Goal: Transaction & Acquisition: Purchase product/service

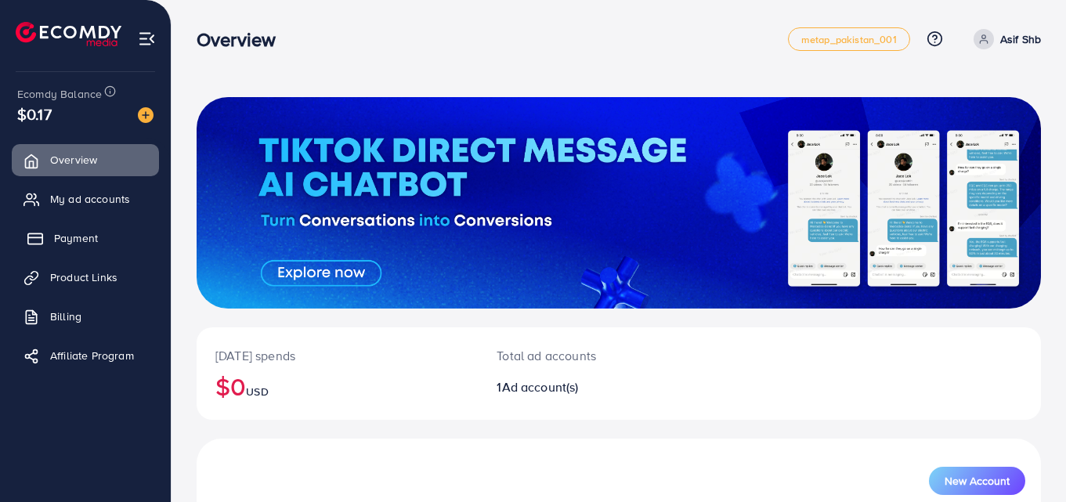
click at [116, 225] on link "Payment" at bounding box center [85, 237] width 147 height 31
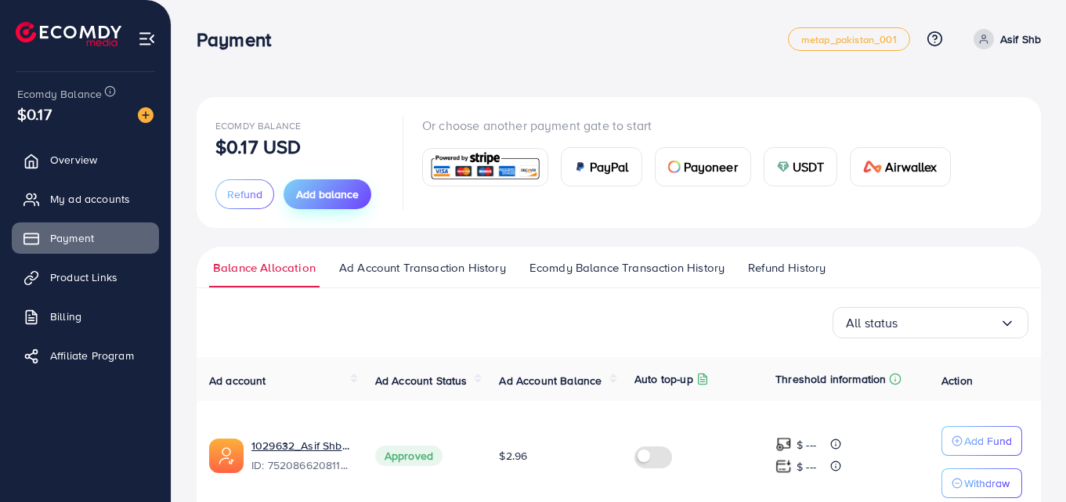
click at [313, 187] on span "Add balance" at bounding box center [327, 194] width 63 height 16
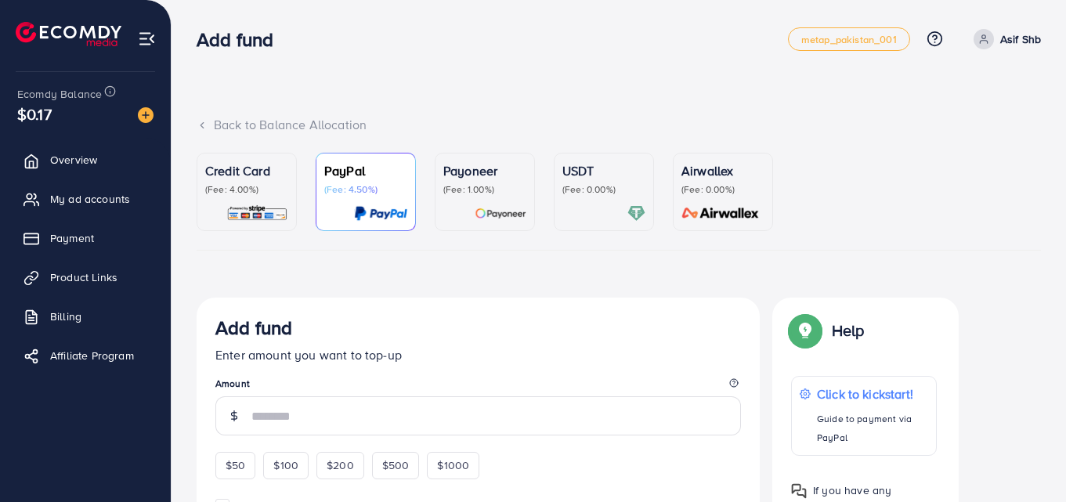
click at [609, 182] on div "USDT (Fee: 0.00%)" at bounding box center [603, 178] width 83 height 34
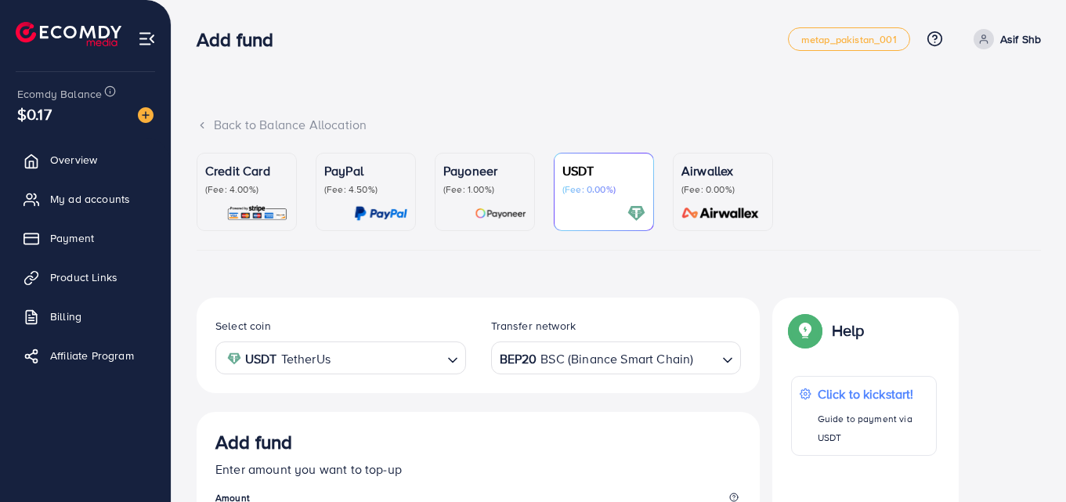
click at [459, 355] on icon "Search for option" at bounding box center [453, 360] width 16 height 16
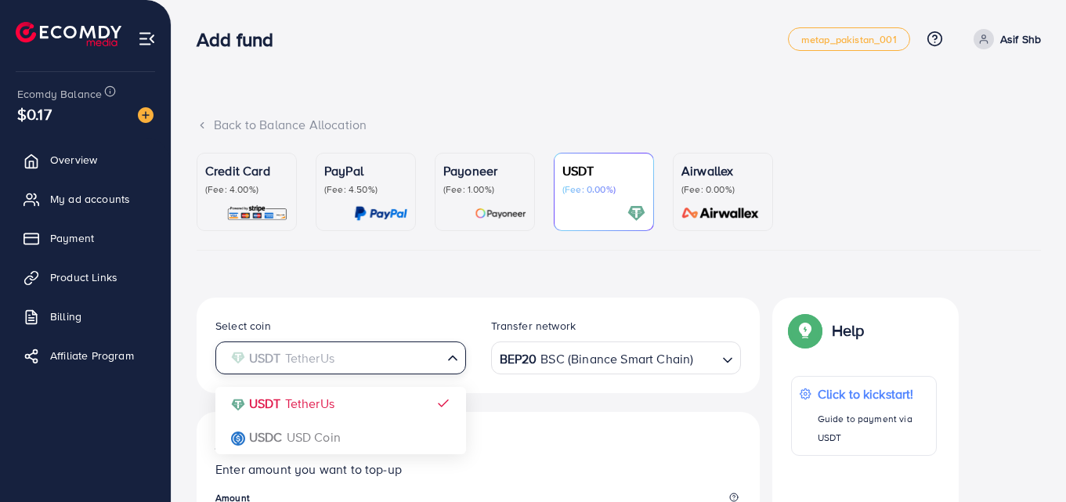
click at [843, 184] on ul "Credit Card (Fee: 4.00%) PayPal (Fee: 4.50%) Payoneer (Fee: 1.00%) USDT (Fee: 0…" at bounding box center [619, 202] width 844 height 98
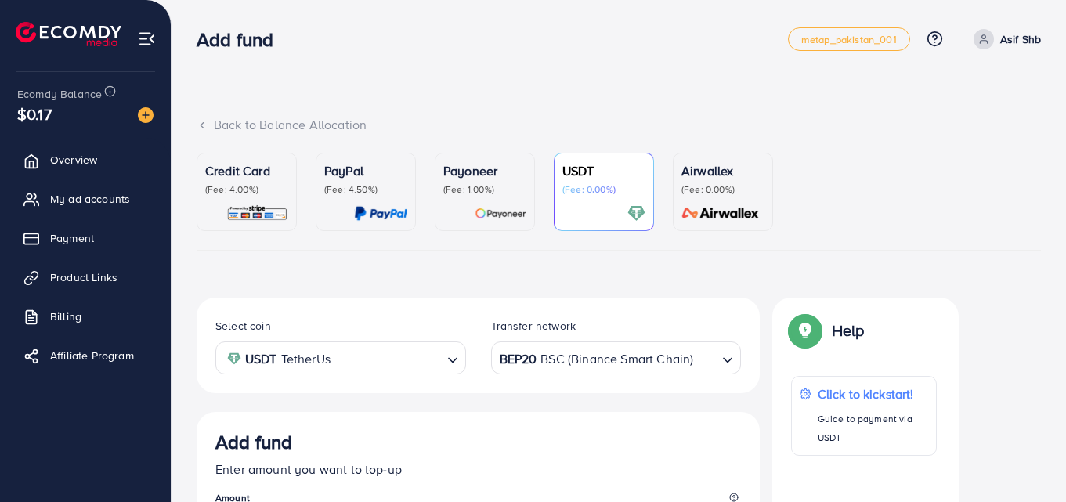
click at [725, 364] on icon "Search for option" at bounding box center [728, 360] width 16 height 16
drag, startPoint x: 963, startPoint y: 60, endPoint x: 640, endPoint y: 404, distance: 472.1
click at [721, 367] on icon "Search for option" at bounding box center [728, 360] width 16 height 16
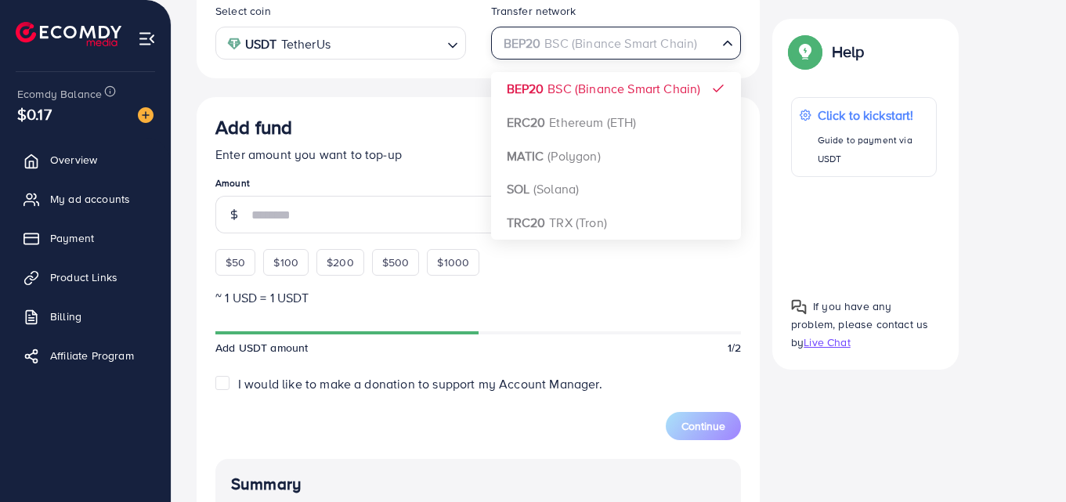
scroll to position [316, 0]
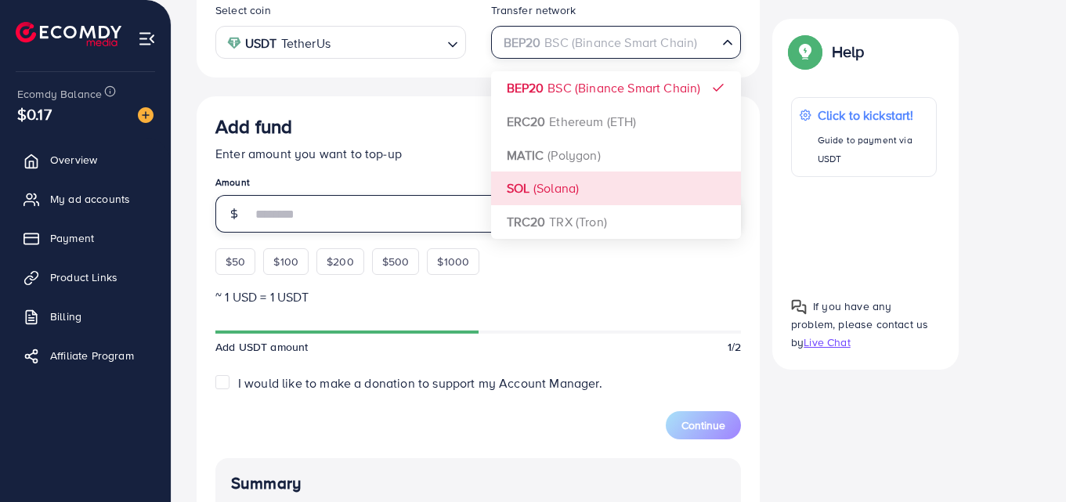
click at [386, 201] on input "number" at bounding box center [496, 214] width 490 height 38
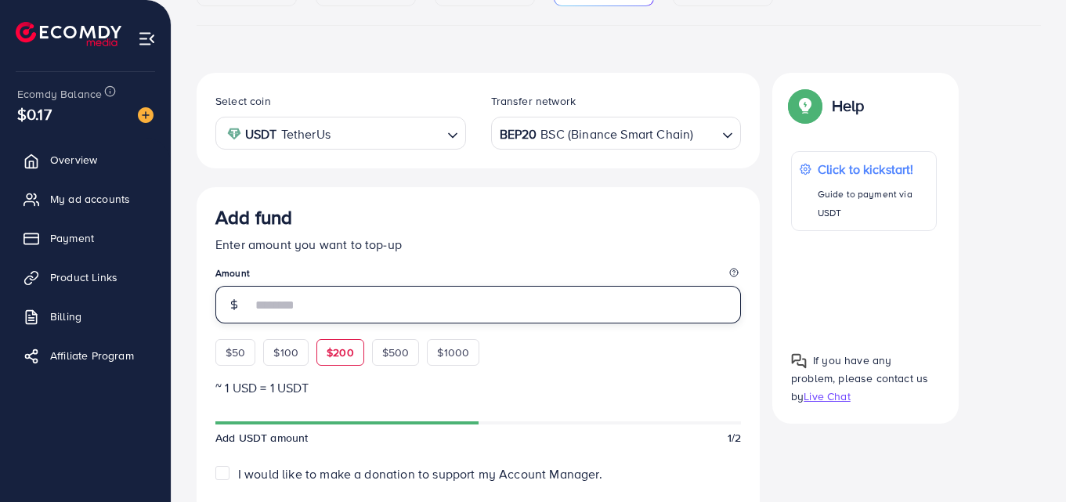
scroll to position [257, 0]
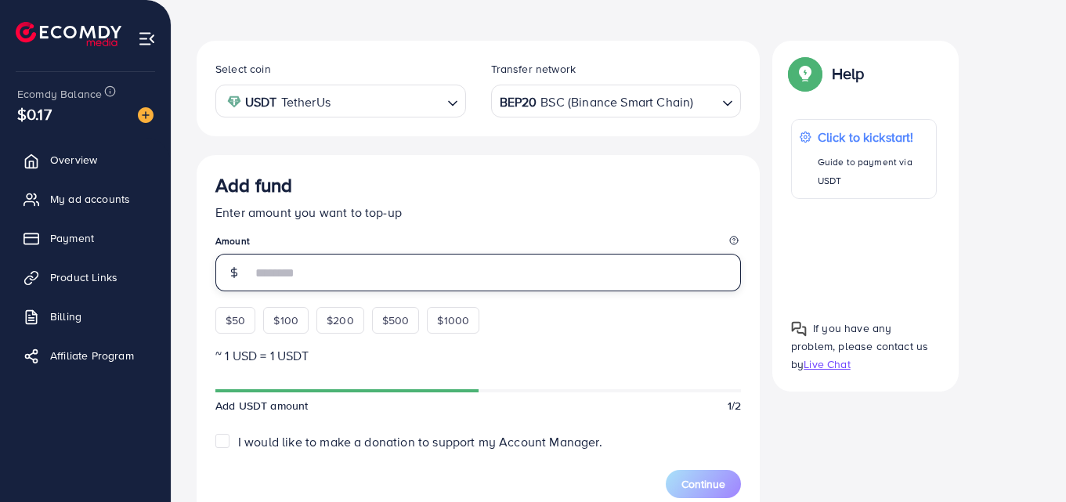
click at [308, 279] on input "number" at bounding box center [496, 273] width 490 height 38
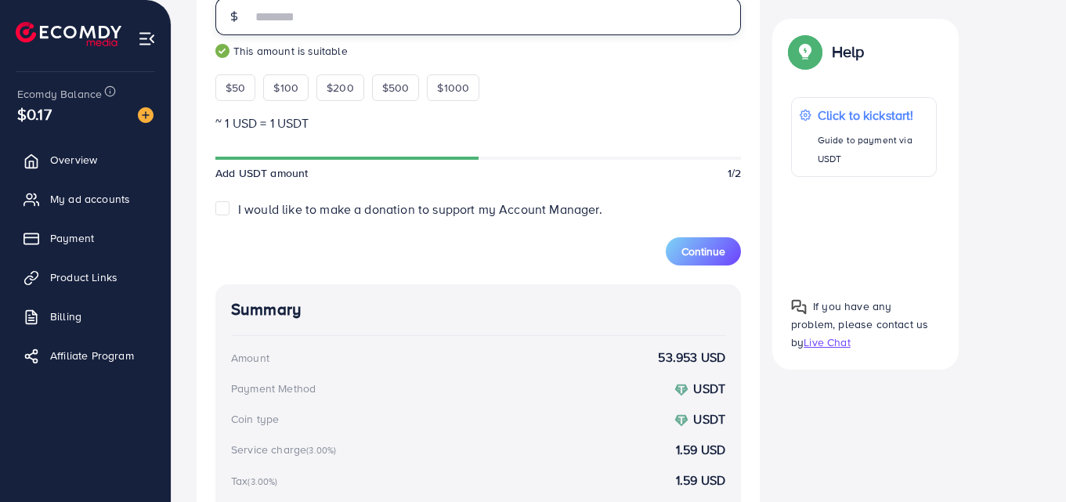
scroll to position [514, 0]
type input "**"
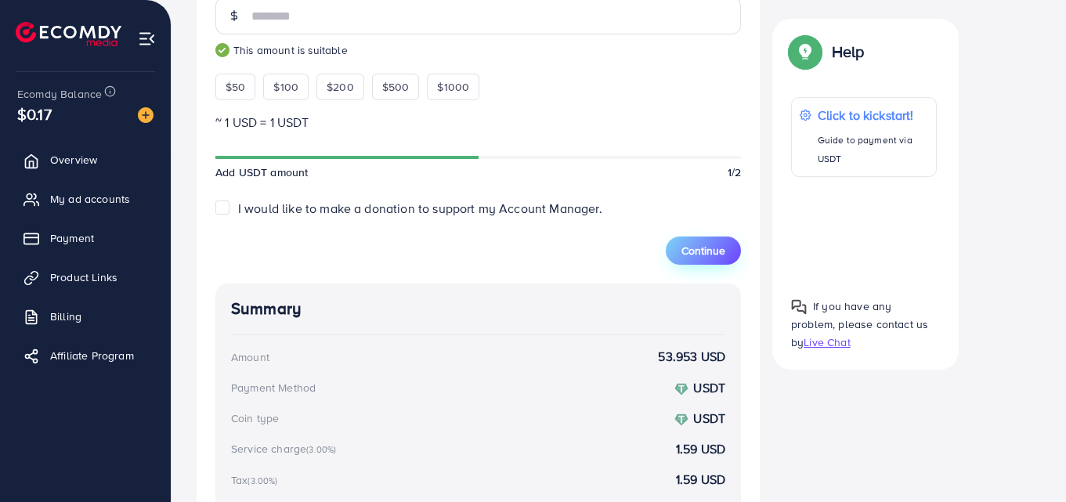
click at [696, 255] on span "Continue" at bounding box center [703, 251] width 44 height 16
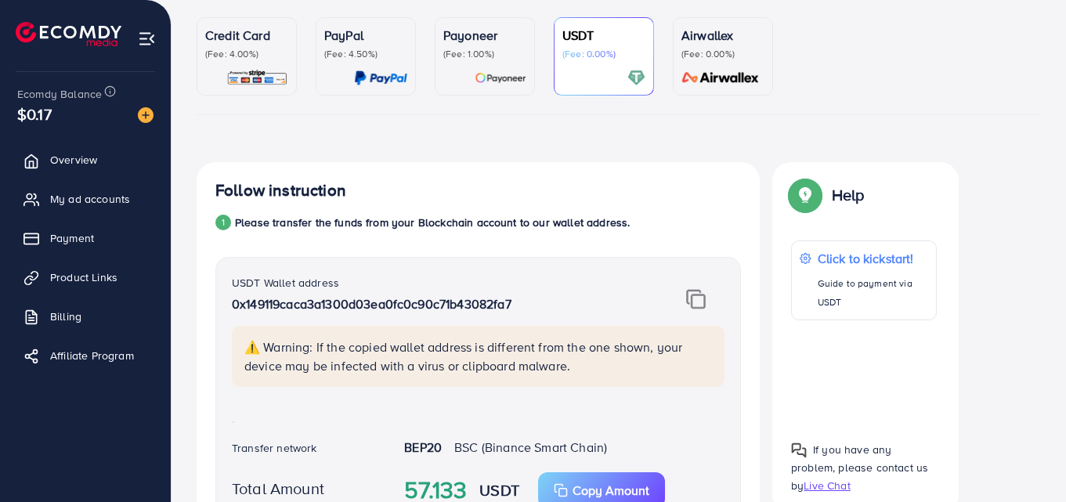
scroll to position [135, 0]
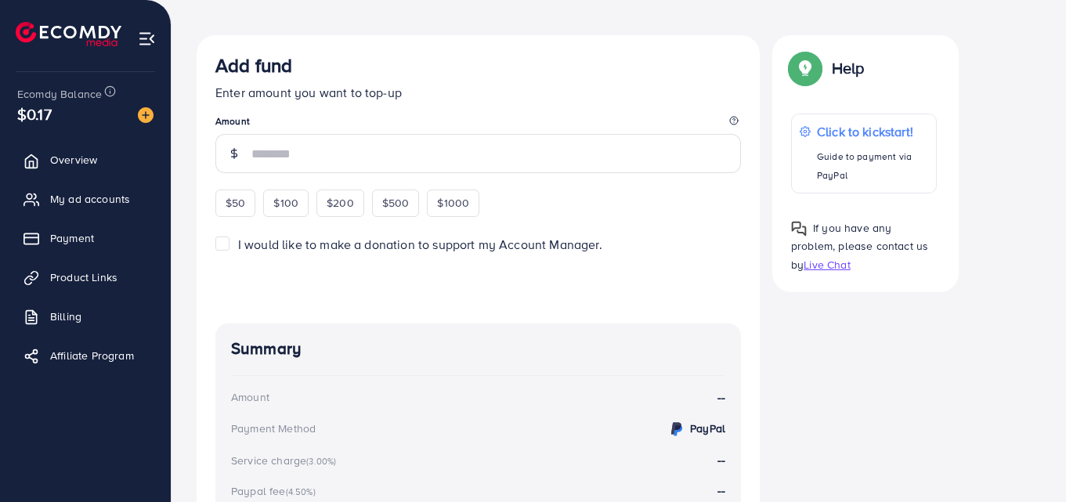
scroll to position [263, 0]
click at [283, 148] on input "number" at bounding box center [496, 152] width 490 height 39
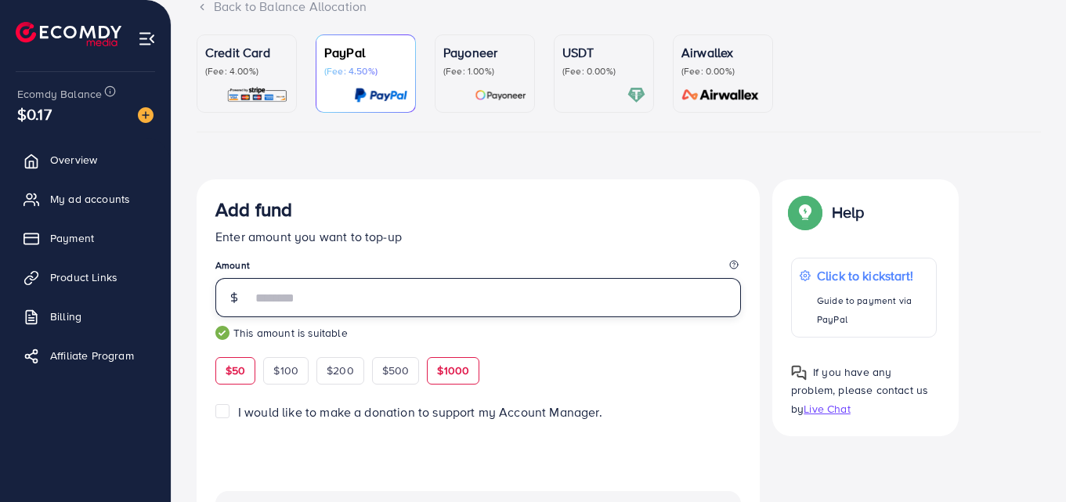
scroll to position [116, 0]
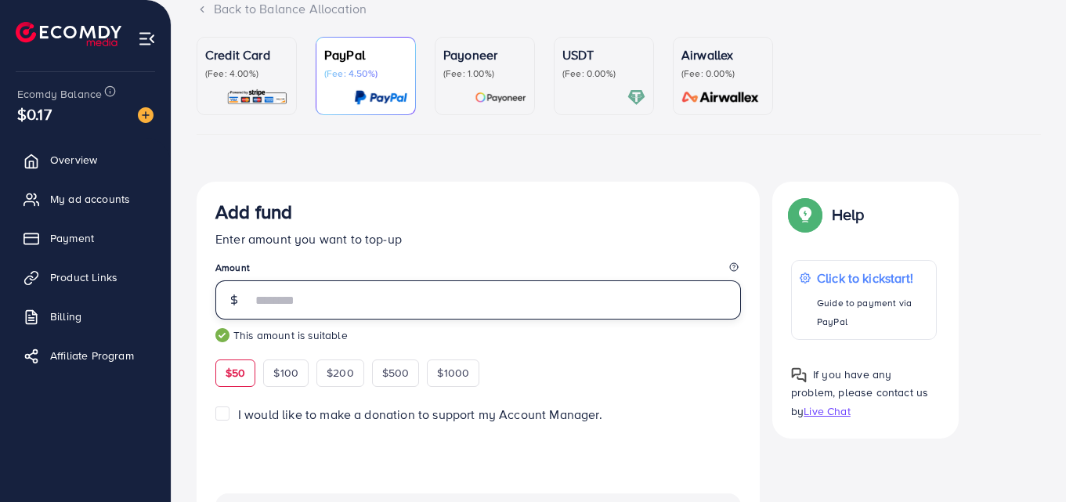
type input "**"
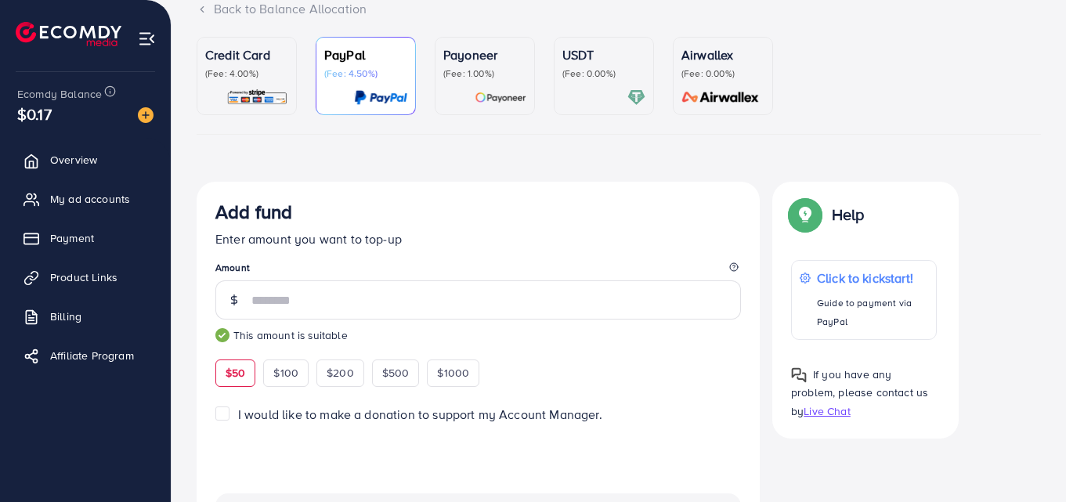
click at [587, 61] on p "USDT" at bounding box center [603, 54] width 83 height 19
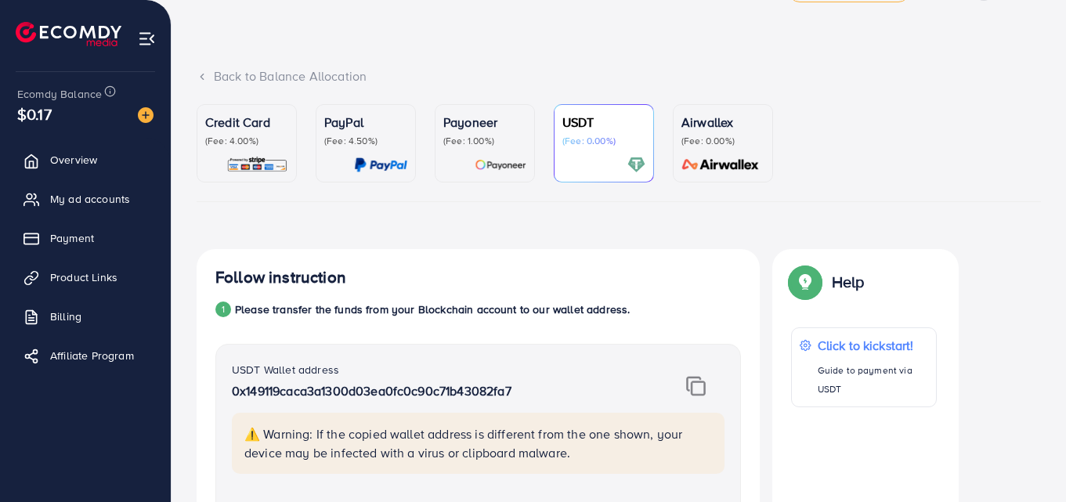
scroll to position [48, 0]
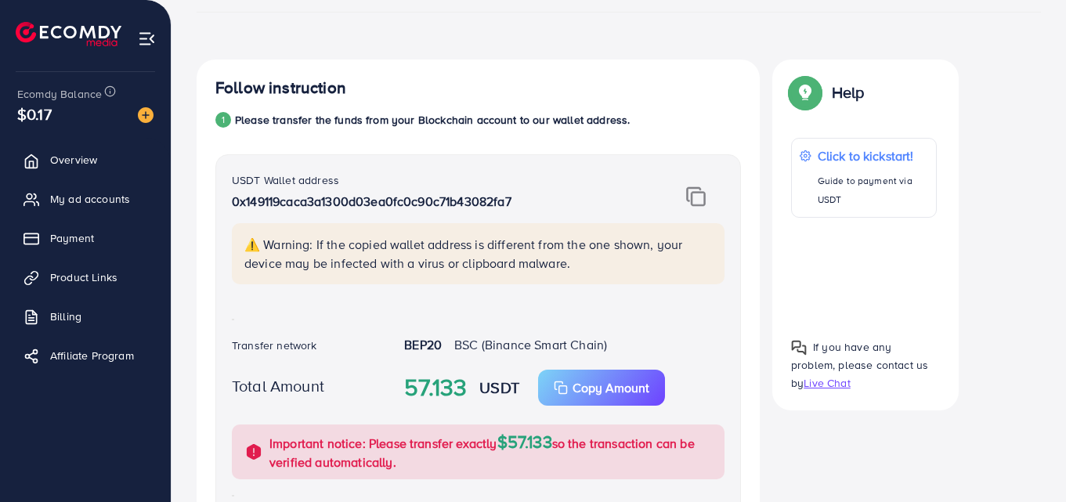
scroll to position [239, 0]
click at [475, 339] on span "BSC (Binance Smart Chain)" at bounding box center [530, 343] width 153 height 17
click at [449, 342] on div "BEP20 BSC (Binance Smart Chain)" at bounding box center [564, 345] width 345 height 21
click at [359, 321] on div "USDT Wallet address 0x149119caca3a1300d03ea0fc0c90c71b43082fa7 ⚠️ Warning: If t…" at bounding box center [478, 373] width 526 height 439
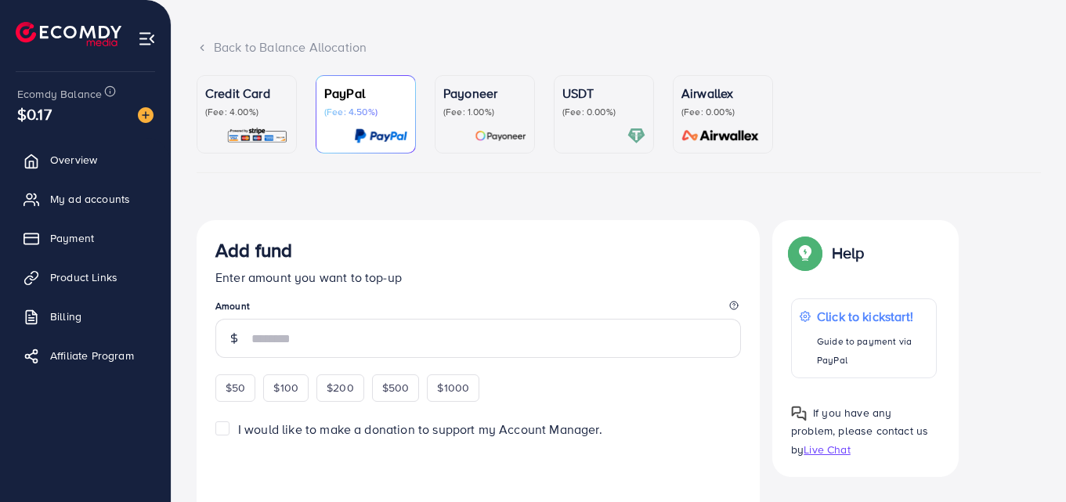
scroll to position [79, 0]
click at [577, 107] on p "(Fee: 0.00%)" at bounding box center [603, 110] width 83 height 13
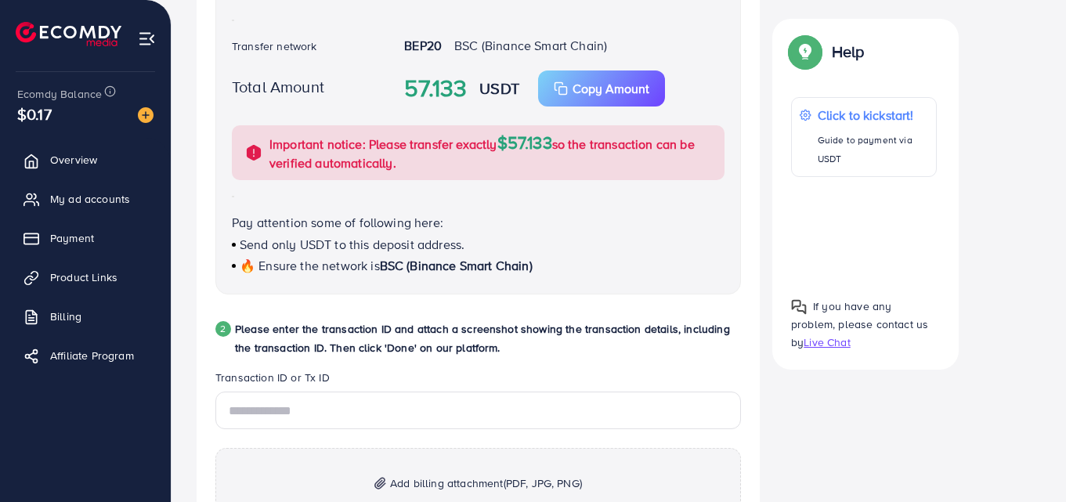
scroll to position [542, 0]
